Goal: Find contact information: Find contact information

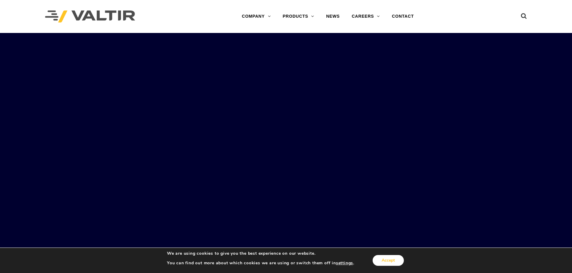
click at [385, 266] on button "Accept" at bounding box center [387, 260] width 31 height 11
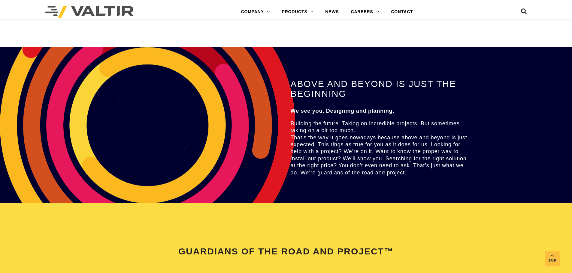
scroll to position [1260, 0]
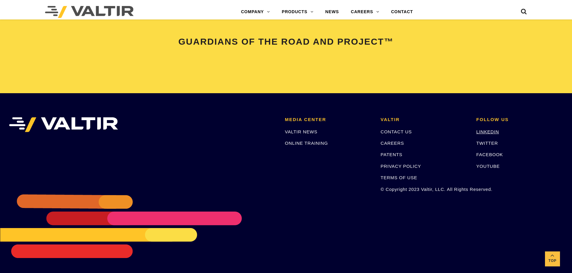
click at [484, 133] on link "LINKEDIN" at bounding box center [487, 131] width 23 height 5
click at [390, 132] on link "CONTACT US" at bounding box center [395, 131] width 31 height 5
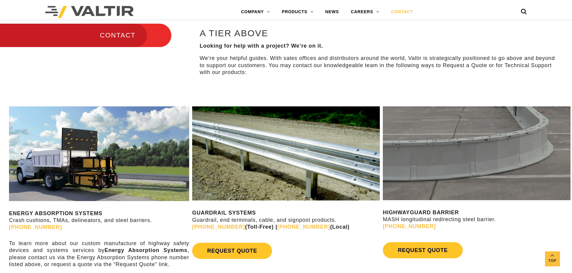
scroll to position [206, 0]
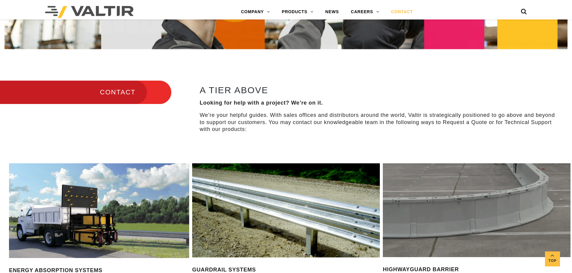
click at [135, 92] on h3 "CONTACT" at bounding box center [85, 92] width 171 height 25
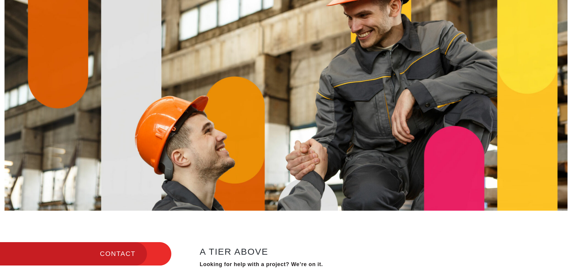
scroll to position [0, 0]
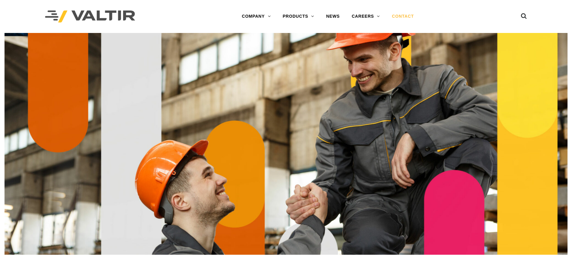
click at [398, 18] on link "CONTACT" at bounding box center [403, 17] width 34 height 12
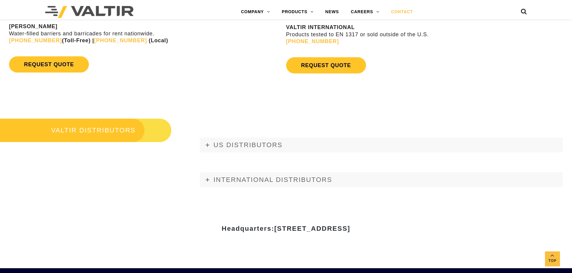
scroll to position [720, 0]
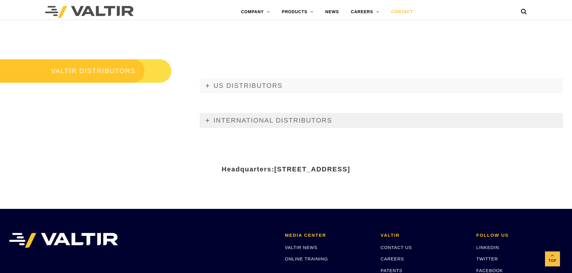
click at [206, 122] on icon at bounding box center [208, 121] width 4 height 4
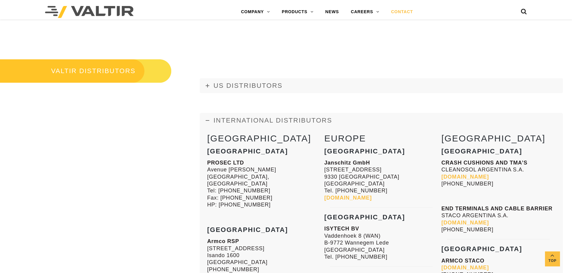
scroll to position [750, 0]
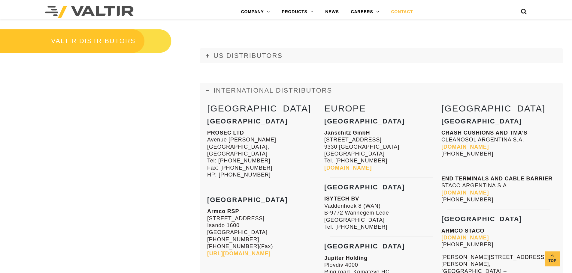
click at [371, 168] on link "[DOMAIN_NAME]" at bounding box center [347, 168] width 47 height 6
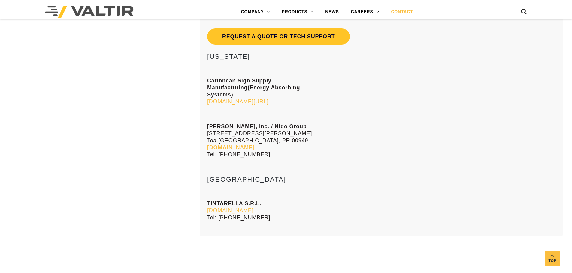
scroll to position [2824, 0]
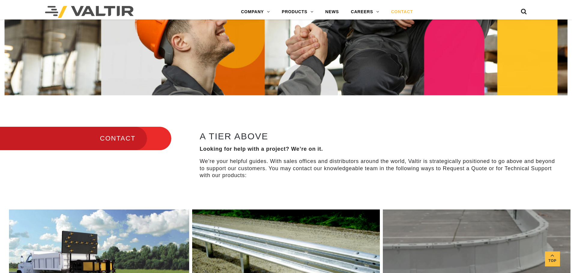
scroll to position [0, 0]
